Goal: Check status

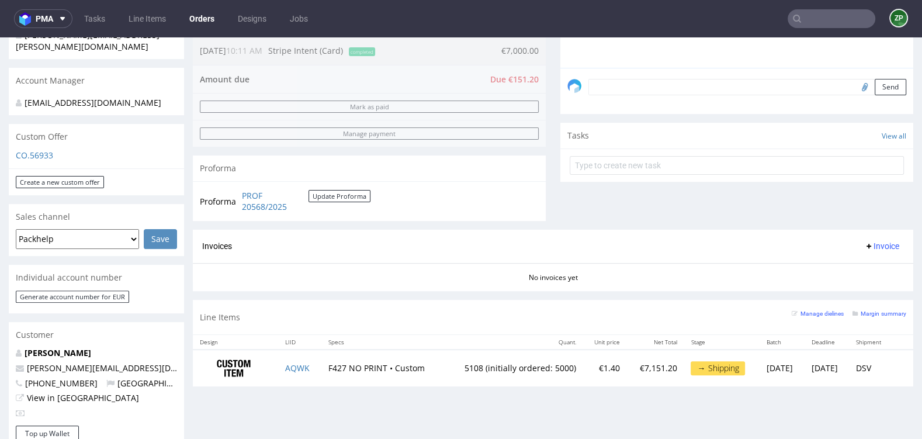
scroll to position [357, 0]
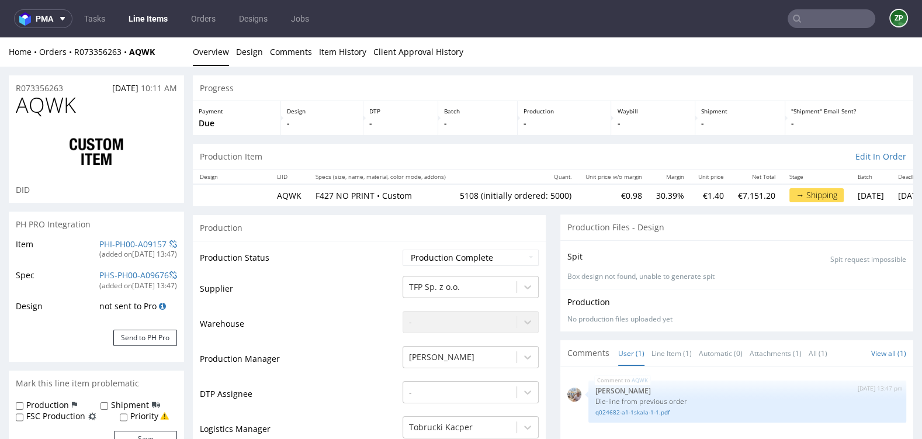
select select "in_progress"
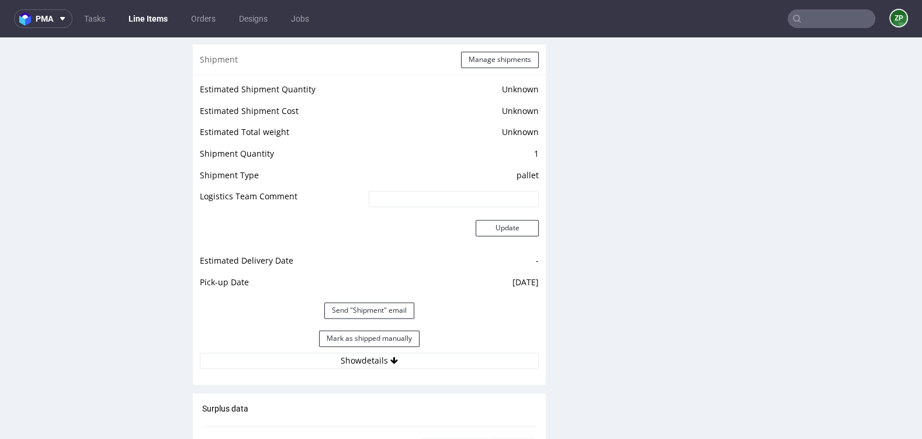
scroll to position [1804, 0]
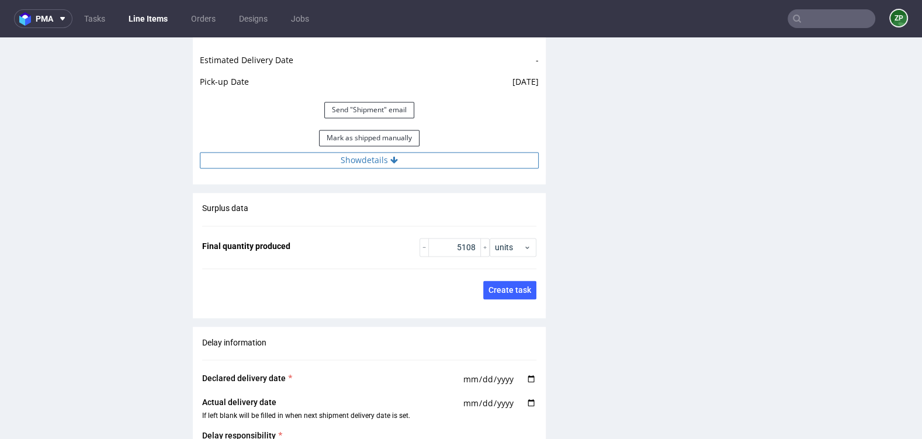
click at [410, 160] on button "Show details" at bounding box center [369, 160] width 339 height 16
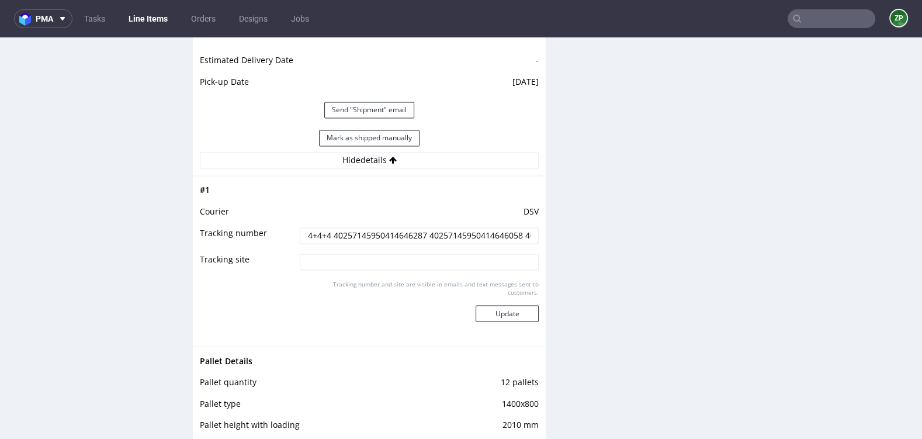
click at [386, 237] on input "4+4+4 40257145950414646287 40257145950414646058 40257145950414645303" at bounding box center [419, 235] width 239 height 16
click at [386, 230] on input "4+4+4 40257145950414646287 40257145950414646058 40257145950414645303" at bounding box center [419, 235] width 239 height 16
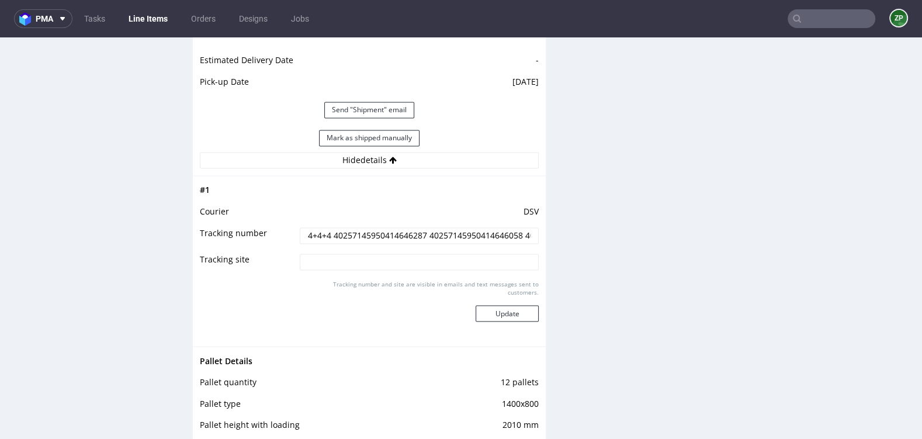
click at [386, 230] on input "4+4+4 40257145950414646287 40257145950414646058 40257145950414645303" at bounding box center [419, 235] width 239 height 16
drag, startPoint x: 332, startPoint y: 231, endPoint x: 552, endPoint y: 242, distance: 220.5
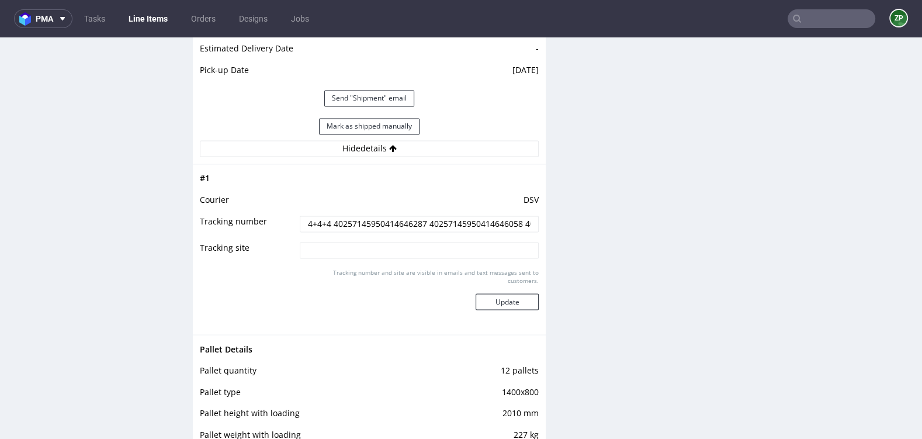
scroll to position [1854, 0]
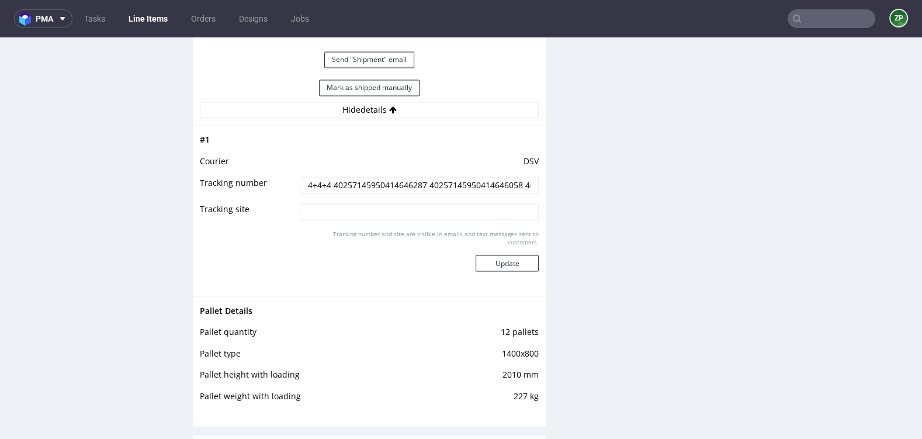
click at [333, 183] on input "4+4+4 40257145950414646287 40257145950414646058 40257145950414645303" at bounding box center [419, 185] width 239 height 16
drag, startPoint x: 330, startPoint y: 181, endPoint x: 427, endPoint y: 181, distance: 97.0
click at [427, 181] on input "4+4+4 40257145950414646287 40257145950414646058 40257145950414645303" at bounding box center [419, 185] width 239 height 16
click at [440, 177] on input "4+4+4 40257145950414646287 40257145950414646058 40257145950414645303" at bounding box center [419, 185] width 239 height 16
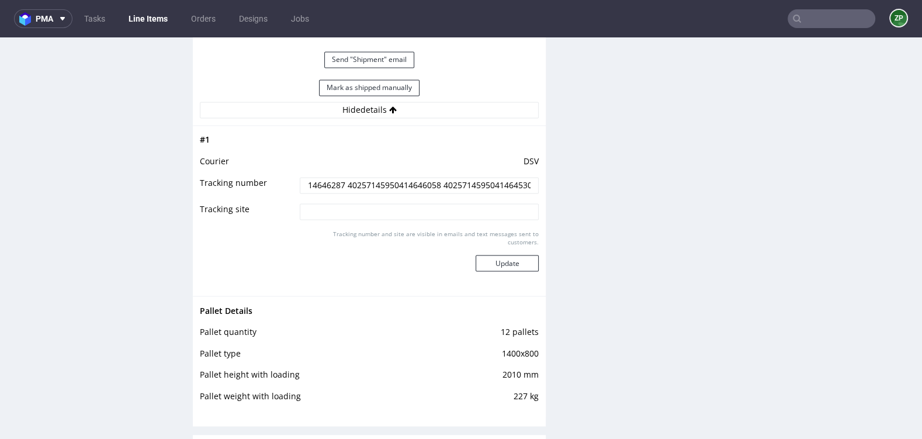
drag, startPoint x: 431, startPoint y: 182, endPoint x: 445, endPoint y: 182, distance: 13.4
click at [445, 182] on input "4+4+4 40257145950414646287 40257145950414646058 40257145950414645303" at bounding box center [419, 185] width 239 height 16
drag, startPoint x: 429, startPoint y: 181, endPoint x: 548, endPoint y: 186, distance: 119.3
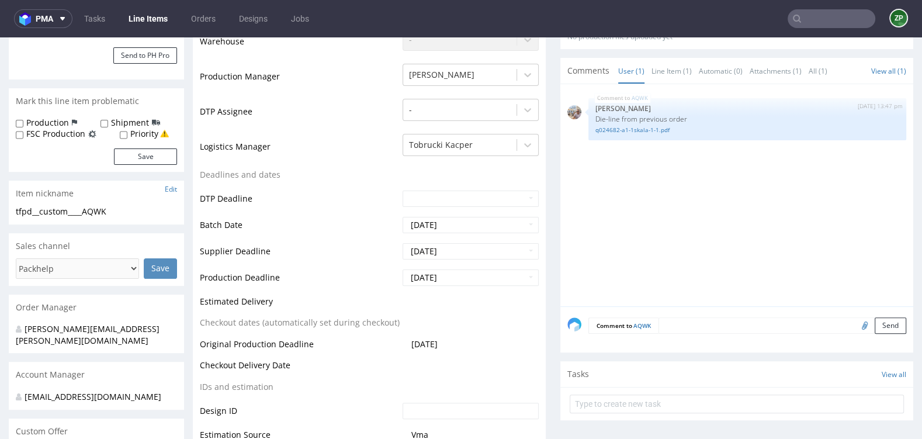
scroll to position [0, 0]
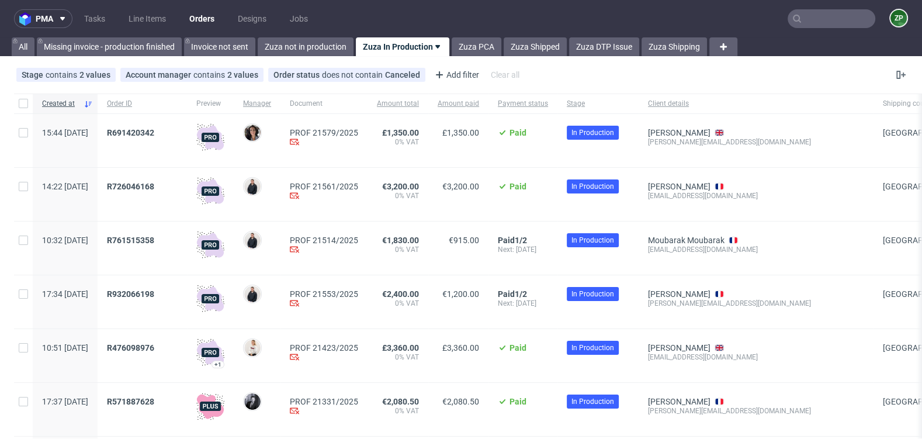
click at [207, 20] on link "Orders" at bounding box center [201, 18] width 39 height 19
click at [489, 49] on link "Zuza PCA" at bounding box center [477, 46] width 50 height 19
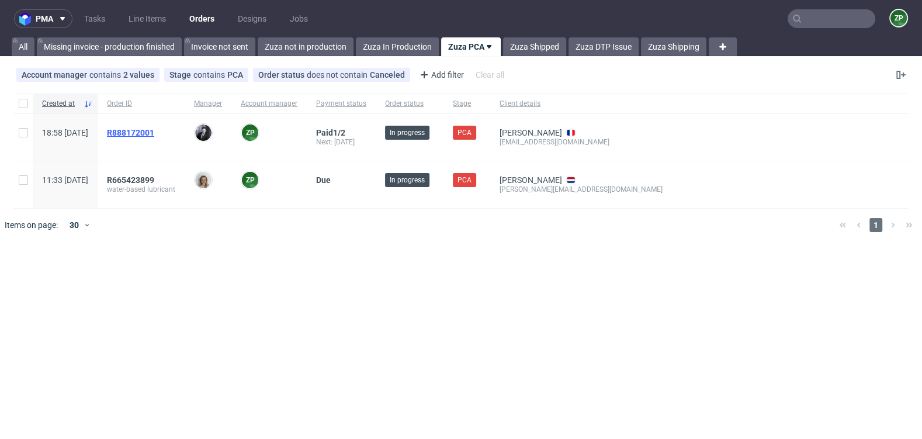
click at [154, 131] on span "R888172001" at bounding box center [130, 132] width 47 height 9
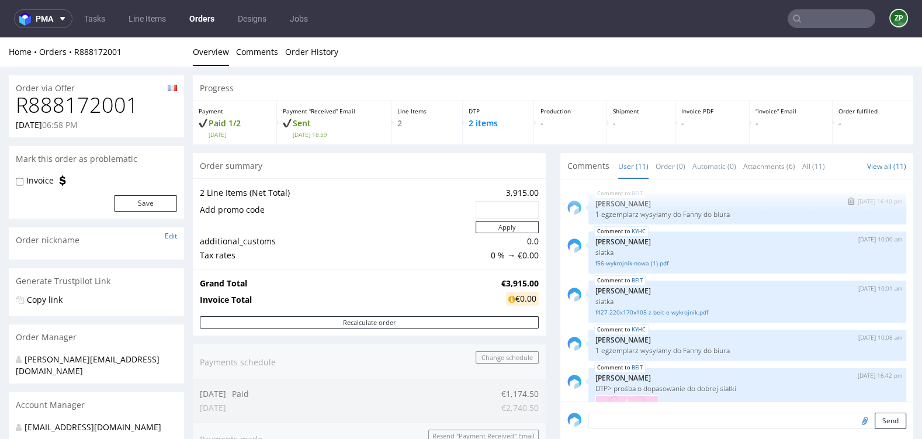
click at [644, 210] on p "1 egzemplarz wysyłamy do Fanny do biura" at bounding box center [747, 214] width 304 height 9
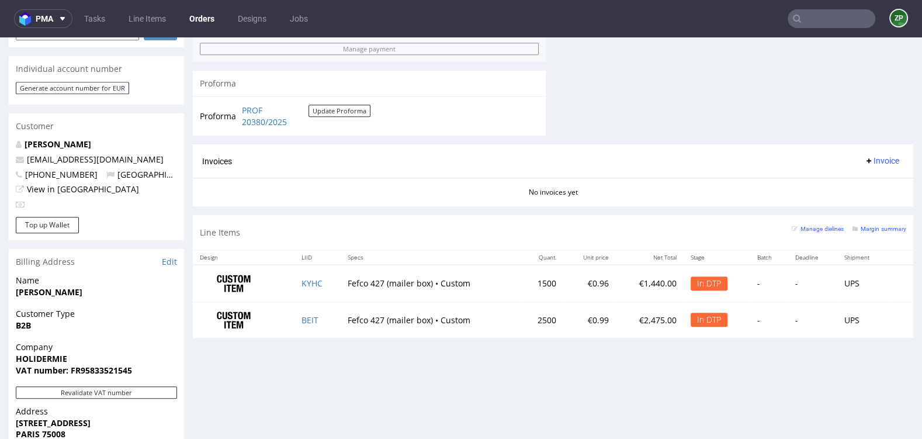
scroll to position [567, 0]
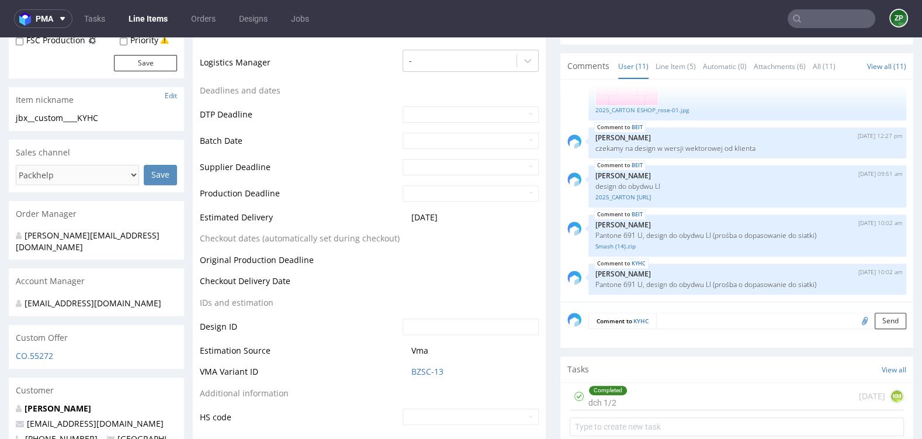
scroll to position [378, 0]
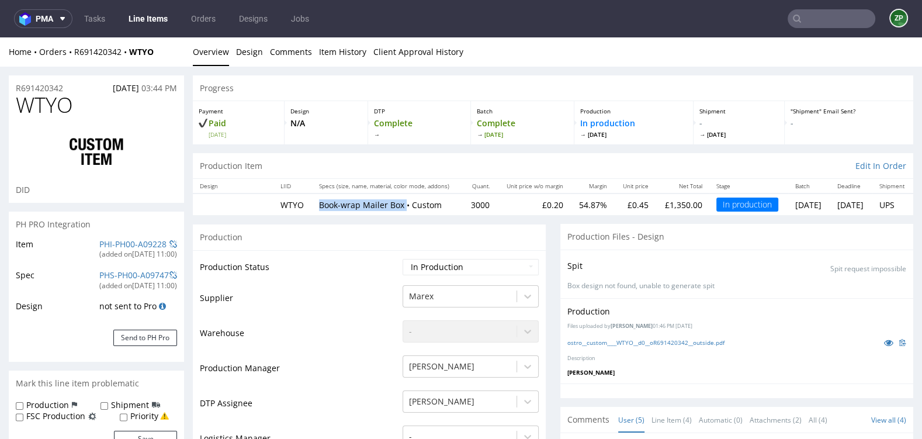
scroll to position [13, 0]
